Goal: Task Accomplishment & Management: Manage account settings

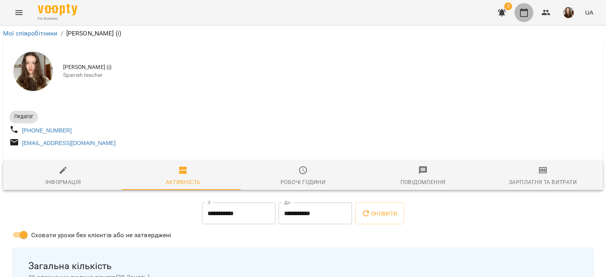
click at [530, 15] on button "button" at bounding box center [523, 12] width 19 height 19
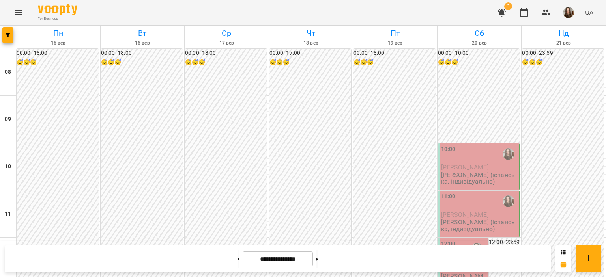
scroll to position [484, 0]
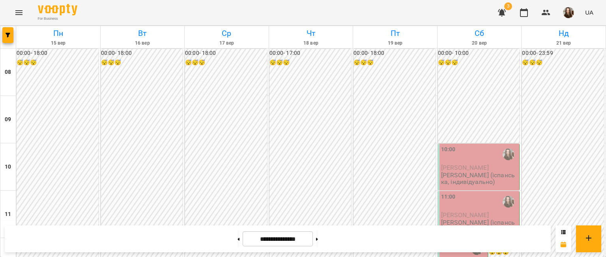
scroll to position [428, 0]
click at [571, 7] on span "button" at bounding box center [568, 12] width 11 height 11
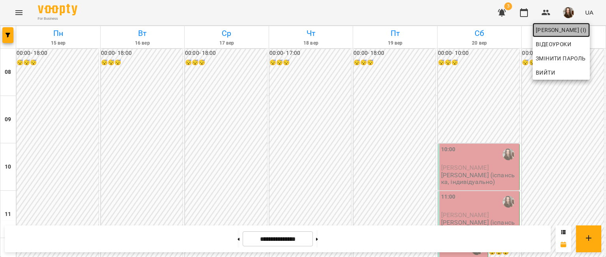
click at [565, 26] on span "[PERSON_NAME] (і)" at bounding box center [561, 29] width 51 height 9
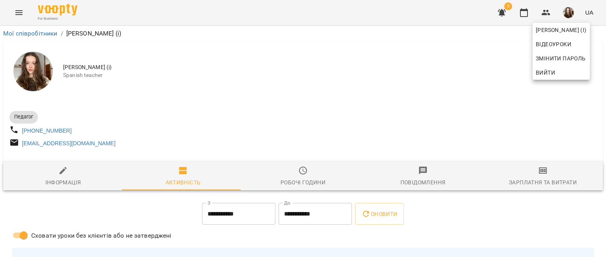
click at [338, 124] on div at bounding box center [303, 128] width 606 height 257
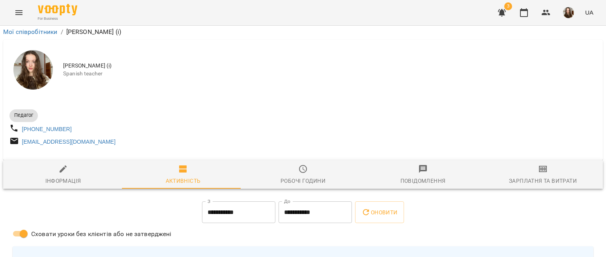
scroll to position [252, 0]
